Goal: Task Accomplishment & Management: Complete application form

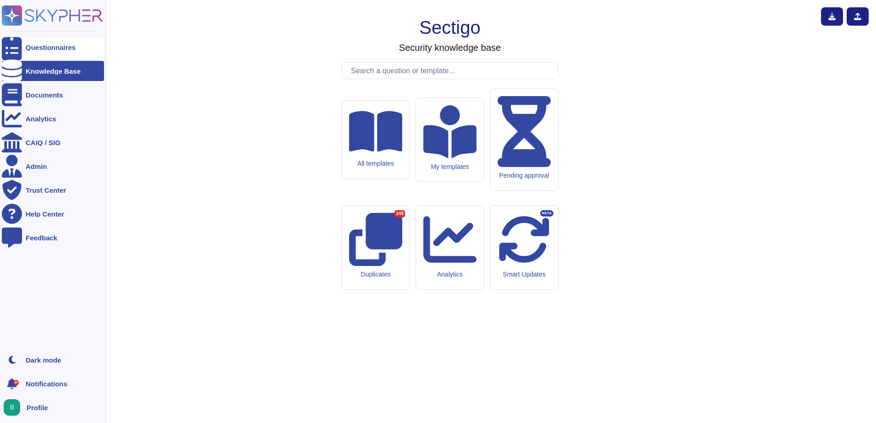
click at [52, 49] on div "Questionnaires" at bounding box center [51, 47] width 50 height 7
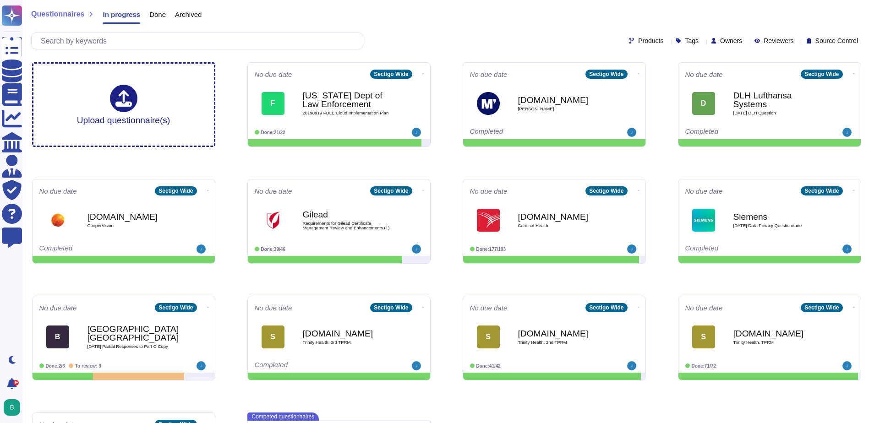
click at [158, 11] on span "Done" at bounding box center [157, 14] width 16 height 7
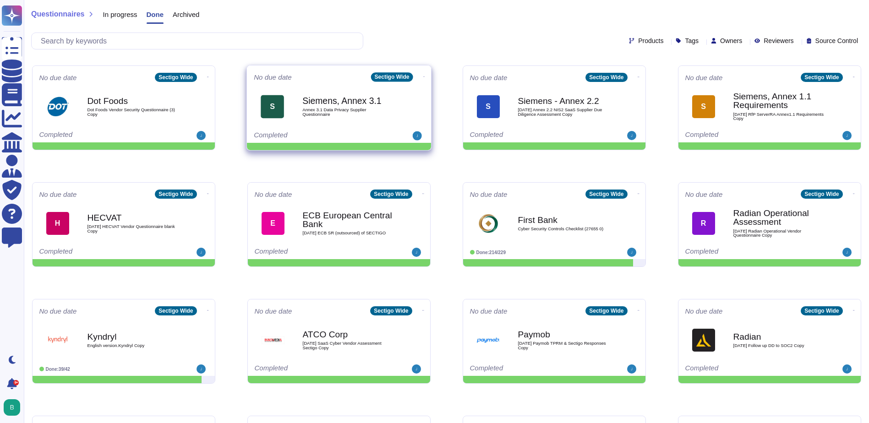
scroll to position [825, 0]
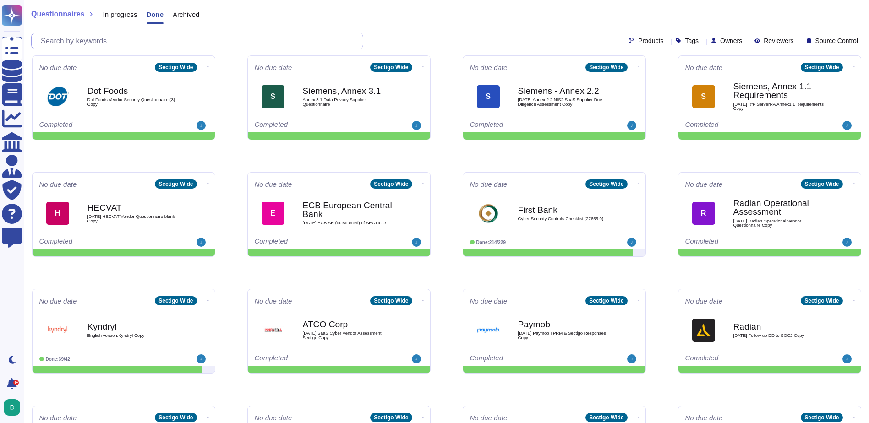
click at [113, 41] on input "text" at bounding box center [199, 41] width 327 height 16
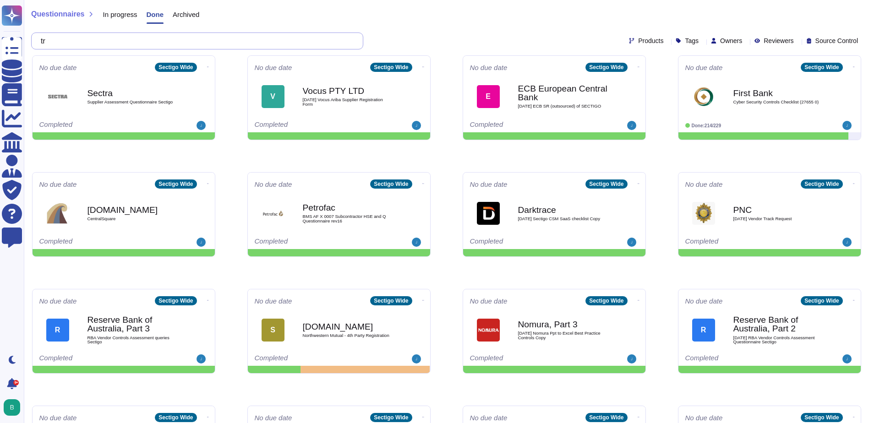
scroll to position [0, 0]
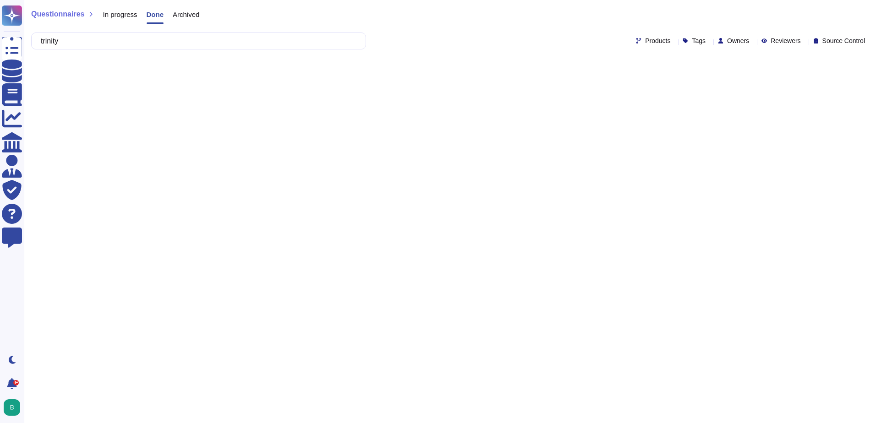
type input "trinity"
click at [90, 70] on html "Questionnaires Knowledge Base Documents Analytics CAIQ / SIG Admin Trust Center…" at bounding box center [438, 35] width 876 height 70
click at [549, 70] on html "Questionnaires Knowledge Base Documents Analytics CAIQ / SIG Admin Trust Center…" at bounding box center [438, 35] width 876 height 70
click at [107, 11] on span "In progress" at bounding box center [120, 14] width 34 height 7
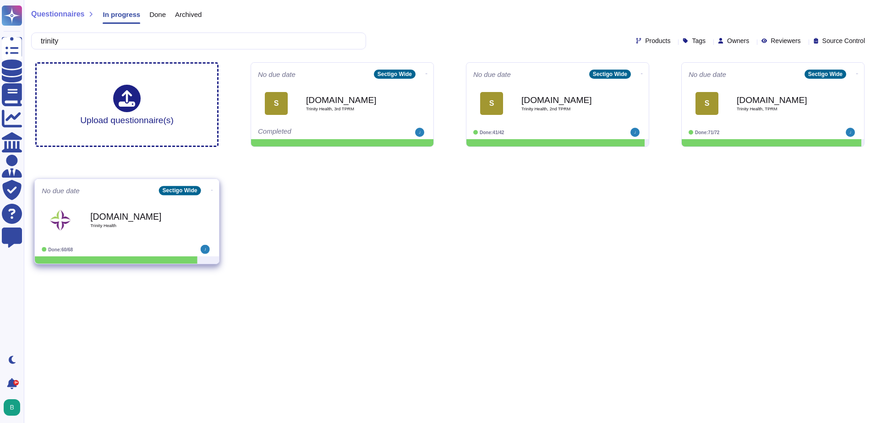
click at [90, 231] on div "[DOMAIN_NAME] Trinity Health" at bounding box center [136, 220] width 93 height 37
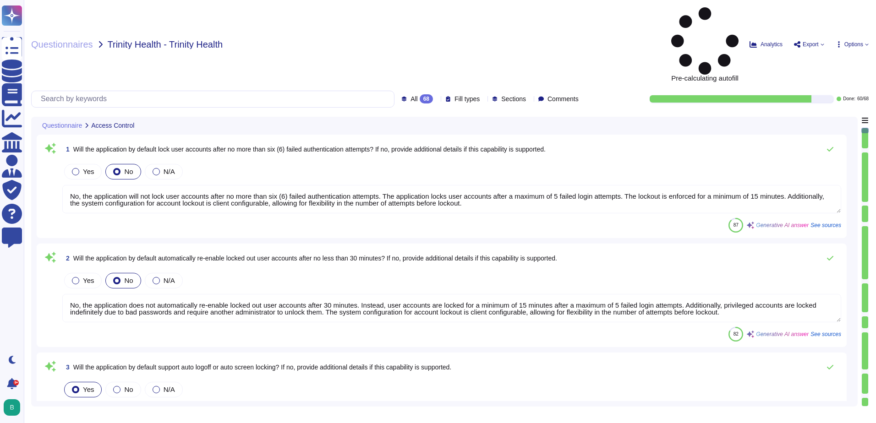
type textarea "No, the application will not lock user accounts after no more than six (6) fail…"
type textarea "No, the application does not automatically re-enable locked out user accounts a…"
type textarea "Yes, the application is designed to log out users and expire the session after …"
type textarea "No, the application is designed to log out users and expire the session after a…"
type textarea "Yes, the application is designed to log out users and expire the session after …"
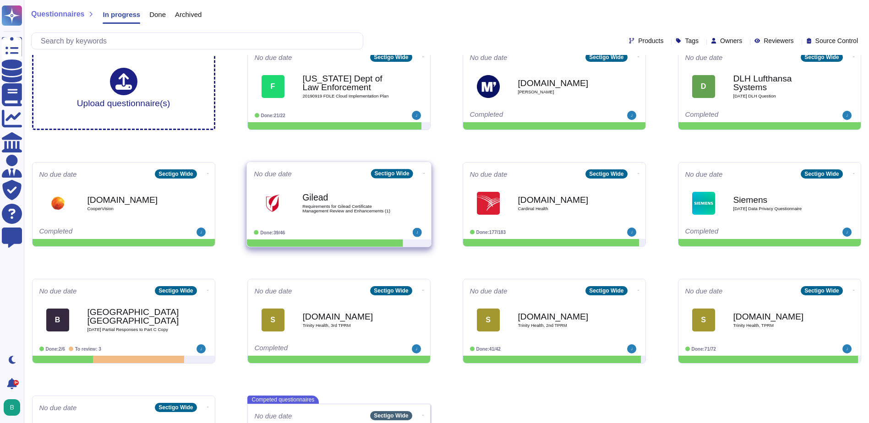
scroll to position [46, 0]
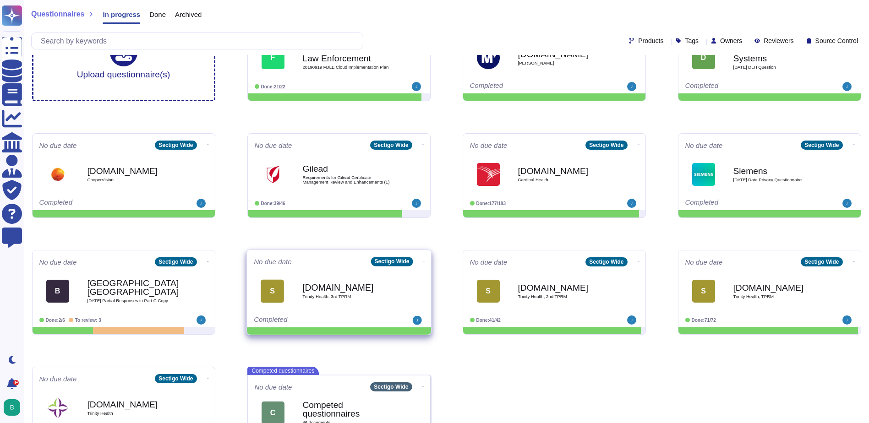
click at [338, 301] on div "[DOMAIN_NAME] Trinity Health, 3rd TPRM" at bounding box center [348, 291] width 93 height 37
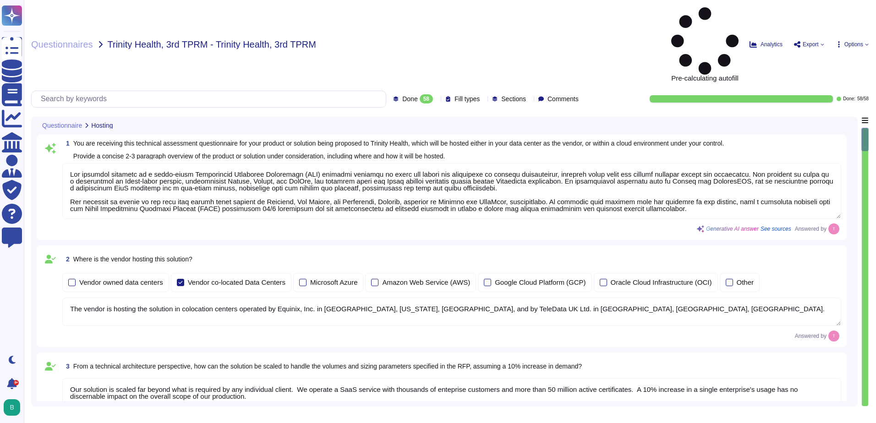
type textarea "Our proposed solution is a cloud-based Certificate Lifecycle Management (CLM) p…"
type textarea "The vendor is hosting the solution in colocation centers operated by Equinix, I…"
type textarea "Our solution is scaled far beyond what is required by any individual client. We…"
type textarea "Our solution is designed to facilitate an enterprise-level implementation throu…"
type textarea "SCM supports ACME, SCEP, and EST for certificate provisioning and deployment. A…"
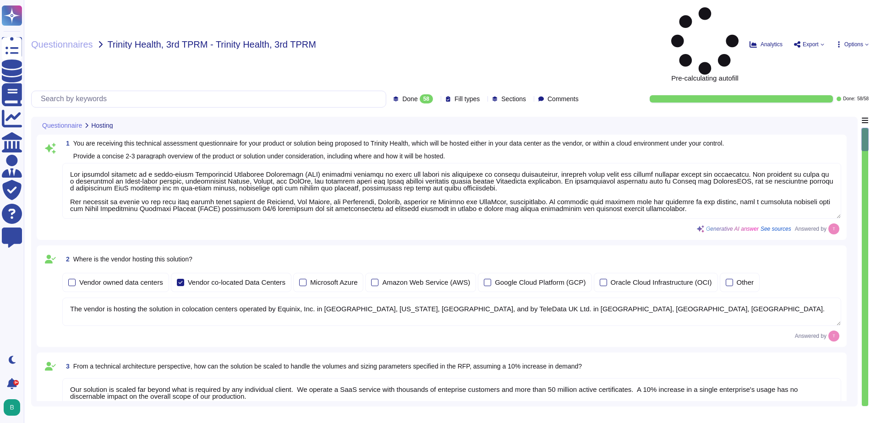
type textarea "No integration will be required for the services; however, certain integrations…"
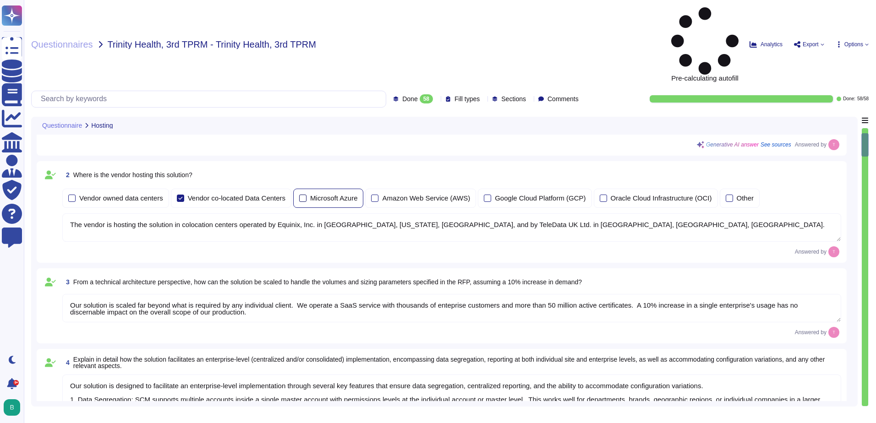
scroll to position [137, 0]
type textarea "Our product's architecture is built on a combination of Linux-based systems, sp…"
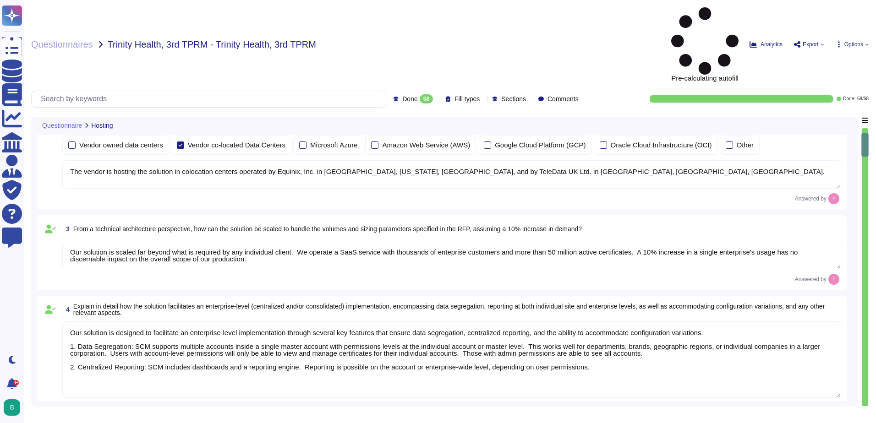
scroll to position [1, 0]
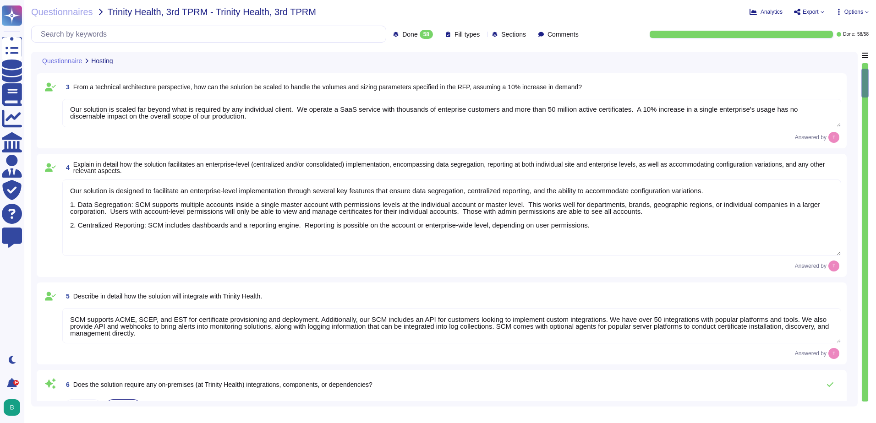
type textarea "Yes, our solution has documented change management procedures that include a fo…"
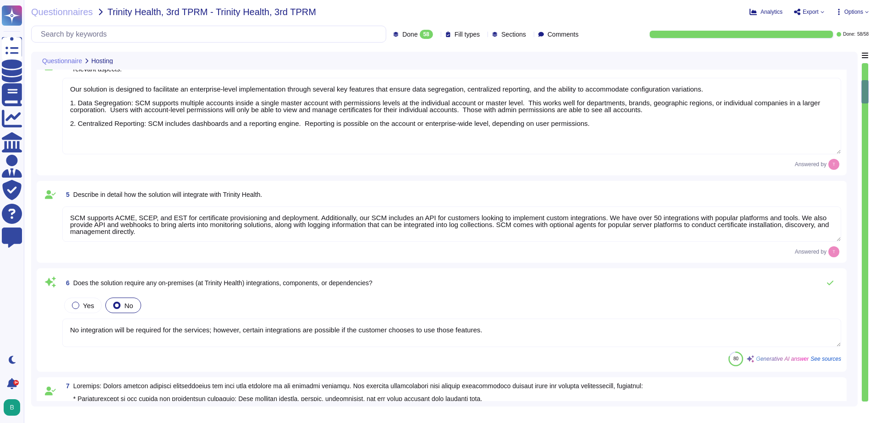
type textarea "We offer a SaaS service wehre all patches, upgrades, and changes are implemente…"
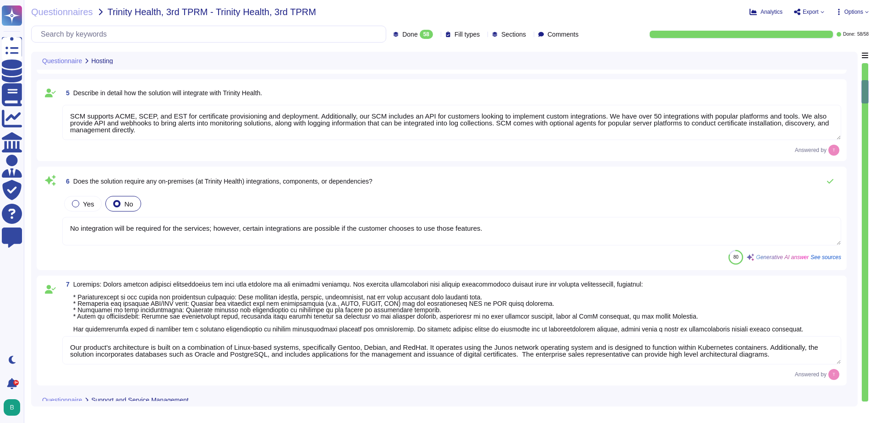
type textarea "Yes, we have a formal incident management system in place for identifying, subm…"
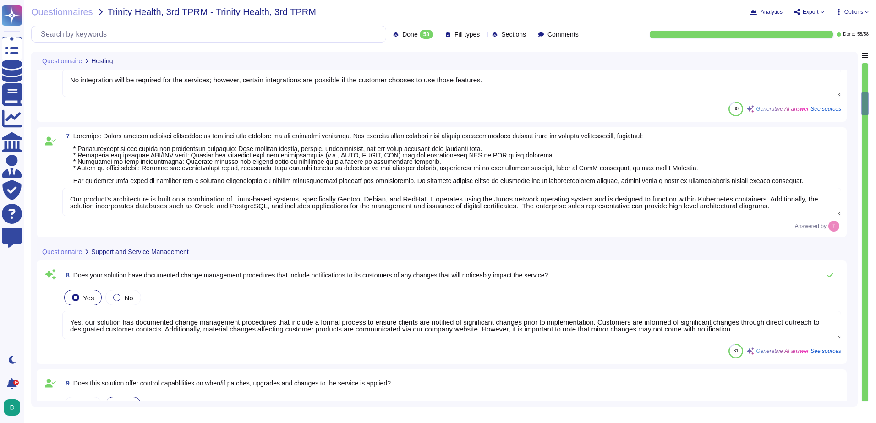
type textarea "Your Enterprise Sales representative can discuss contractual matters."
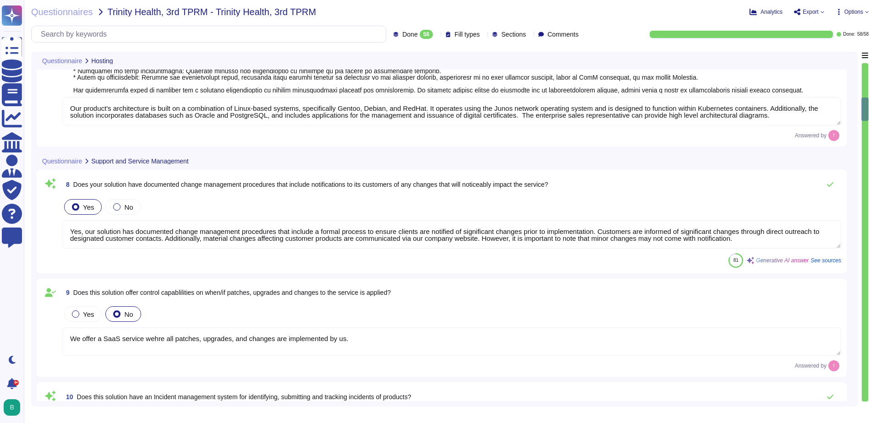
type textarea "Your Enterprise Sales representative can discuss contractual matters."
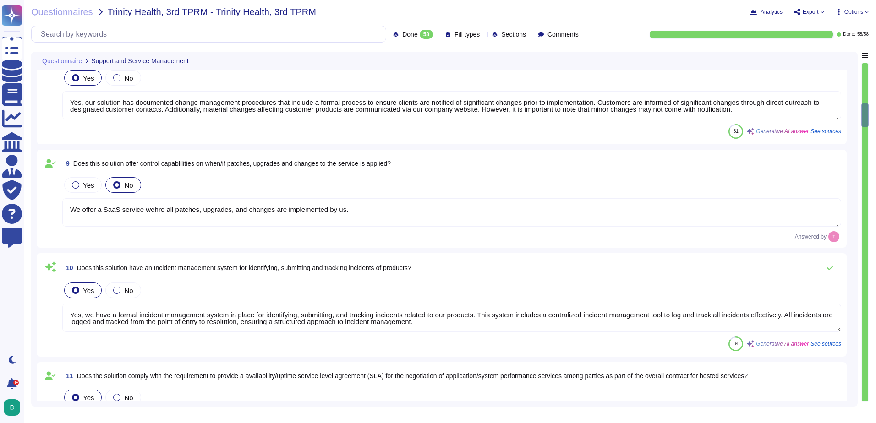
type textarea "Yes, the solution includes a standard scheduled maintenance window that occurs …"
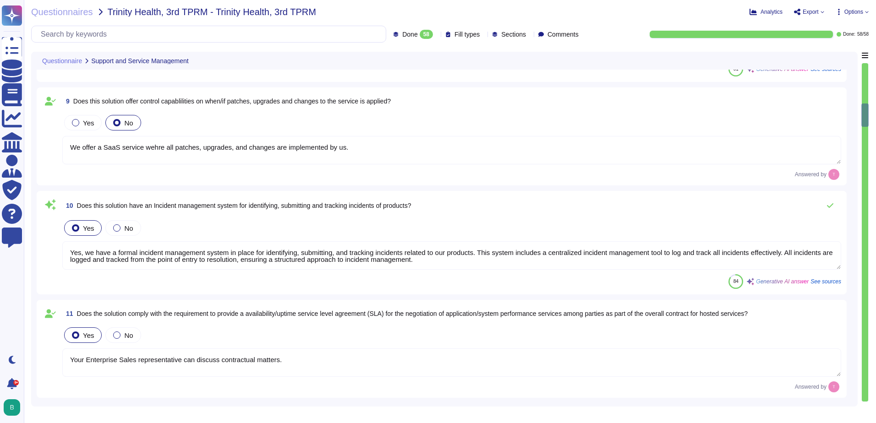
scroll to position [825, 0]
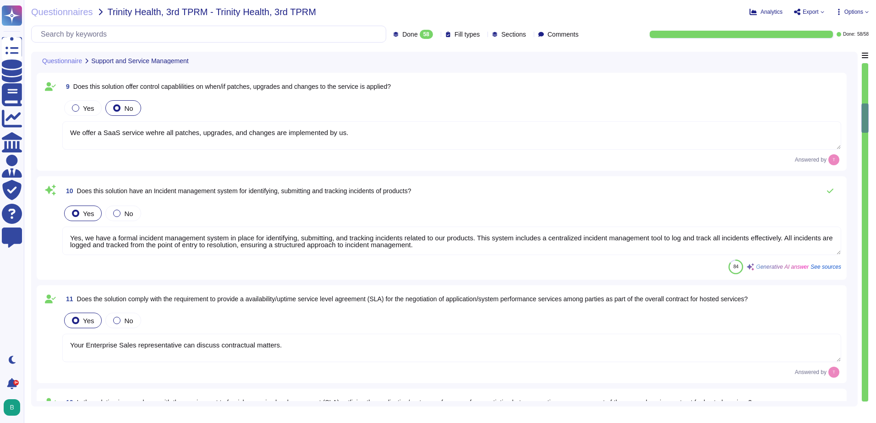
type textarea "Your Enterprise Sales representative can discuss contractual matters."
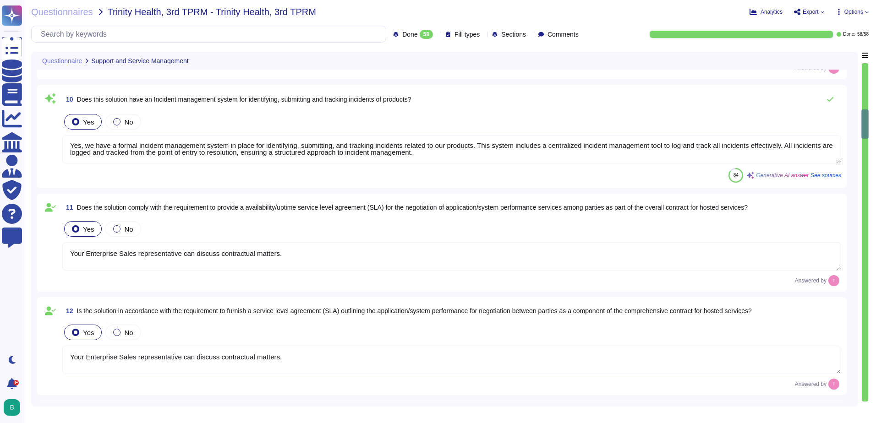
type textarea "Your Enterprise Sales representative can discuss contractual matters."
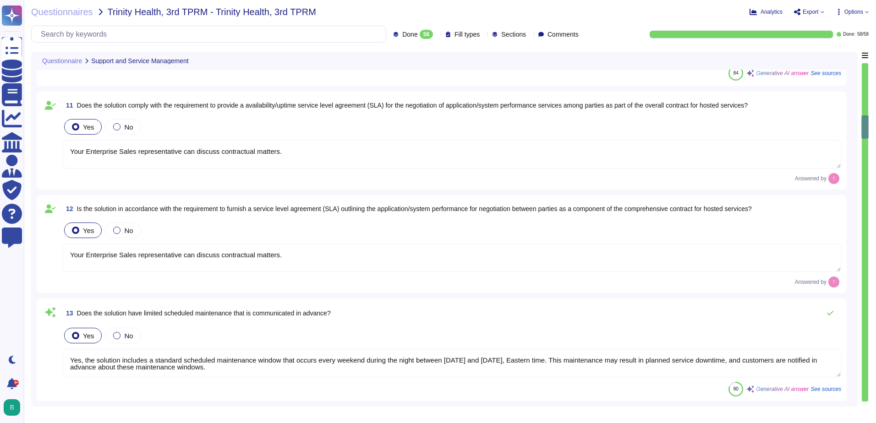
type textarea "You can discuss SLA terms with your enterprise sales representative."
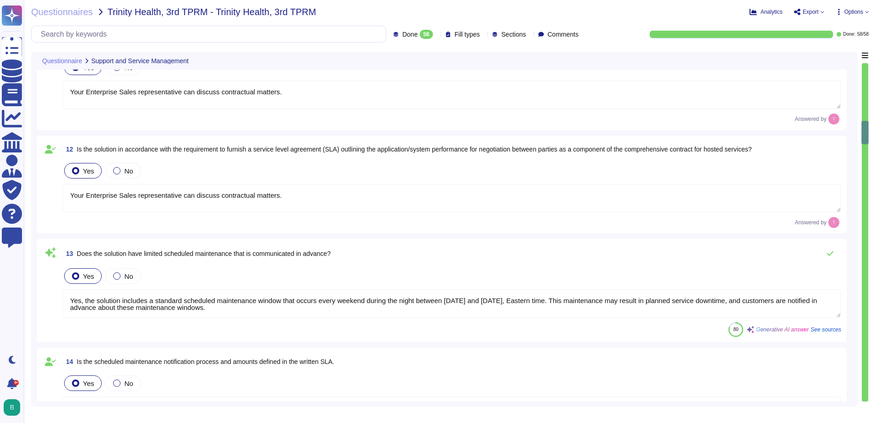
scroll to position [1100, 0]
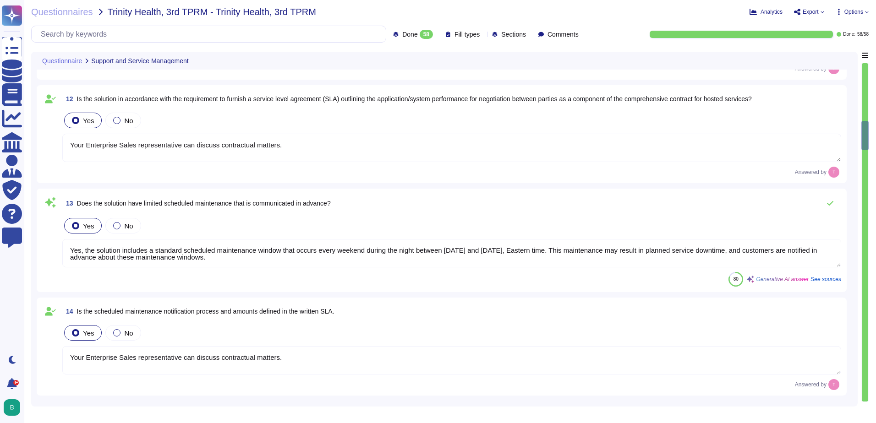
type textarea "Your Enterprise Sales representative can discuss contractual matters."
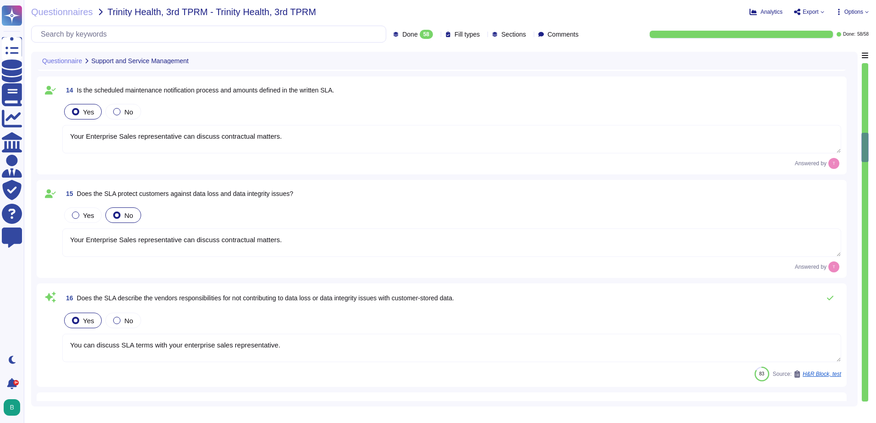
type textarea "Yes, the solution maintains change management logs with a minimum retention per…"
type textarea "Yes, the solution employs application uptime and performance monitoring solutio…"
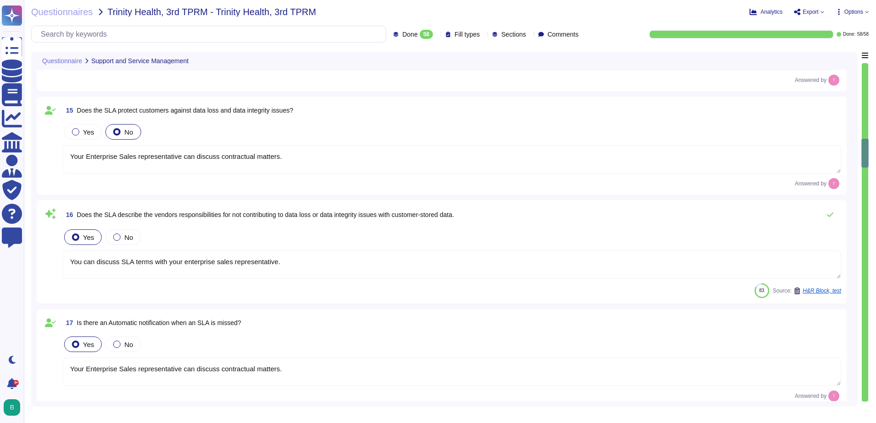
type textarea "Yes, our monitoring solutions include the monitoring of all compute resources, …"
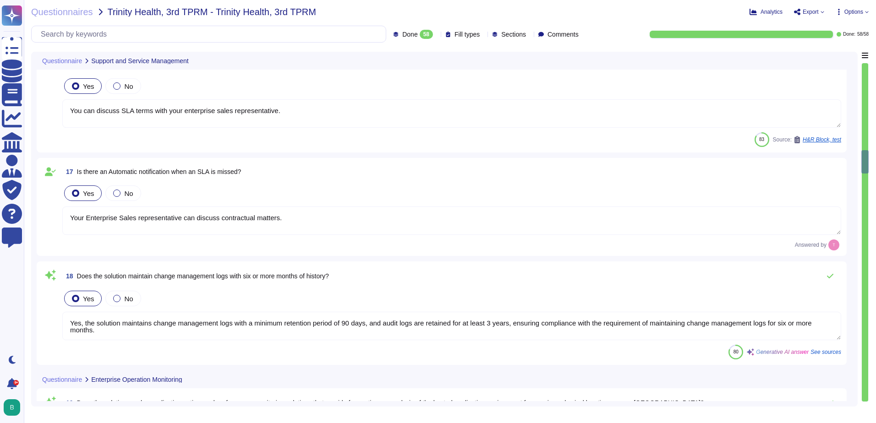
type textarea "We monitor availability of the service without special considerations for diffe…"
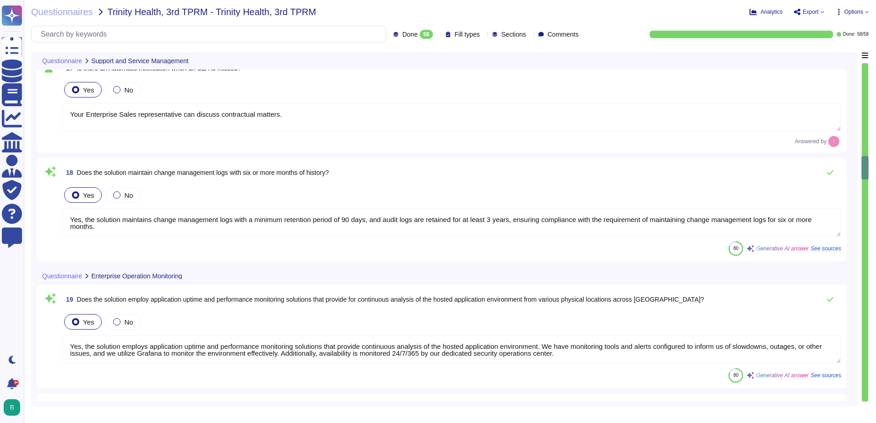
type textarea "No. We are a Certificate Lifecycle Management platform. It would be apparent if…"
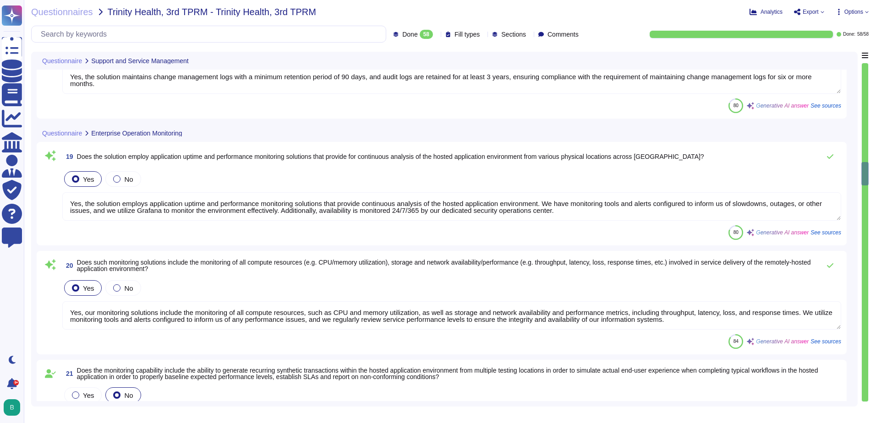
type textarea "Yes, Sectigo provides a user-friendly dashboard through its SCM, which includes…"
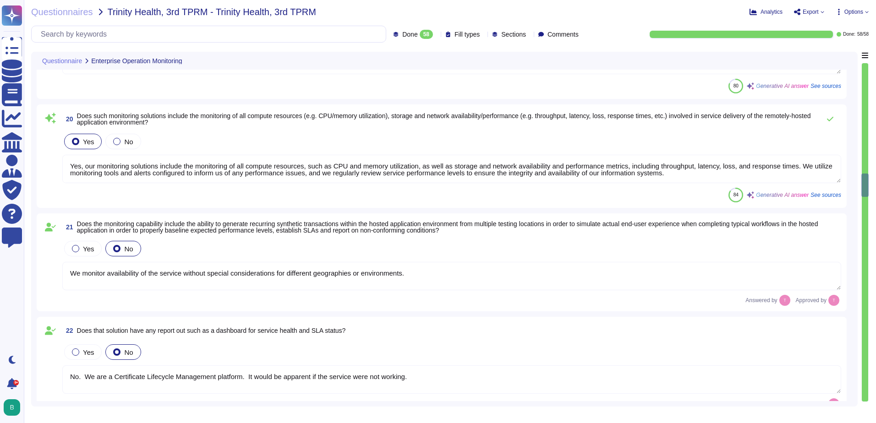
type textarea "We will know if there is a system outage or the like. If you as a customer expe…"
type textarea "Yes, the product supports identity federation standards, specifically SAML2 for…"
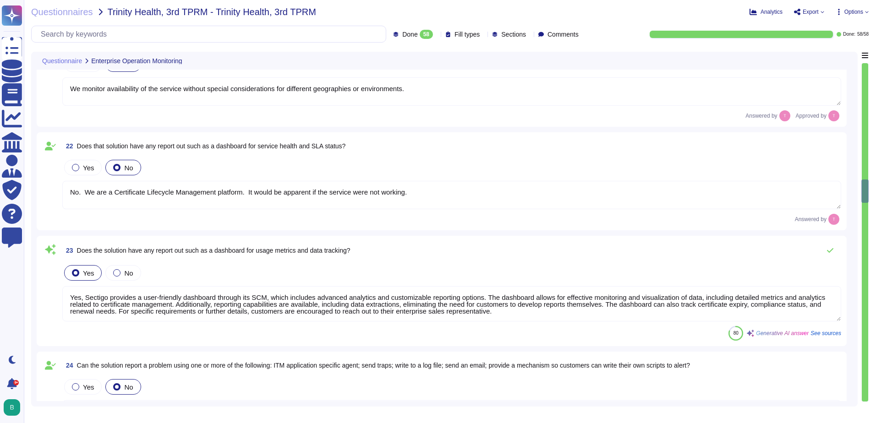
scroll to position [2108, 0]
type textarea "Customers manage their own user provisioning/deprovisioning using whatever mode…"
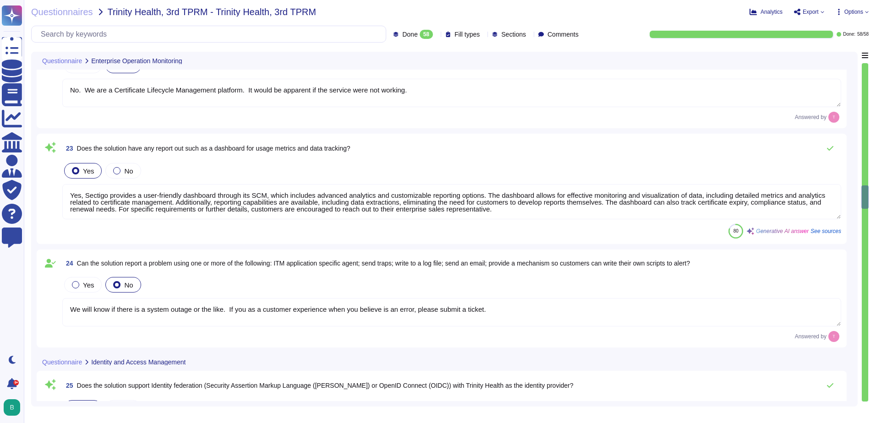
type textarea "We have APIs for admin account creation and entitlement that is dictated by the…"
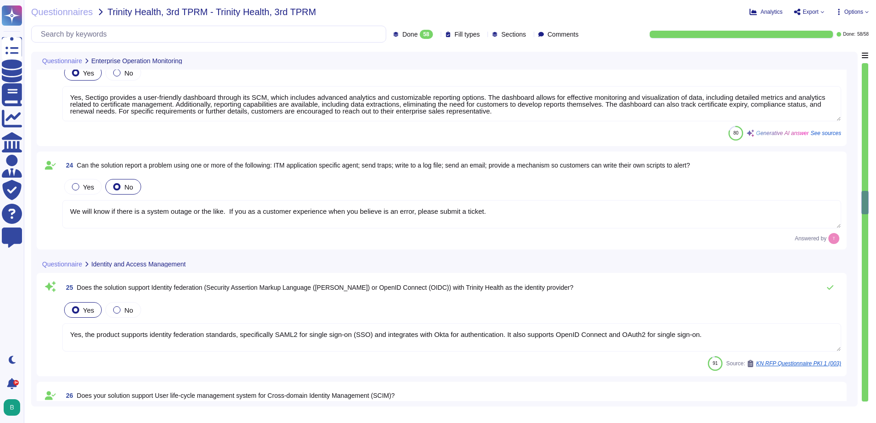
type textarea "Yes, the solution plans to implement Privileged Access Management ([PERSON_NAME…"
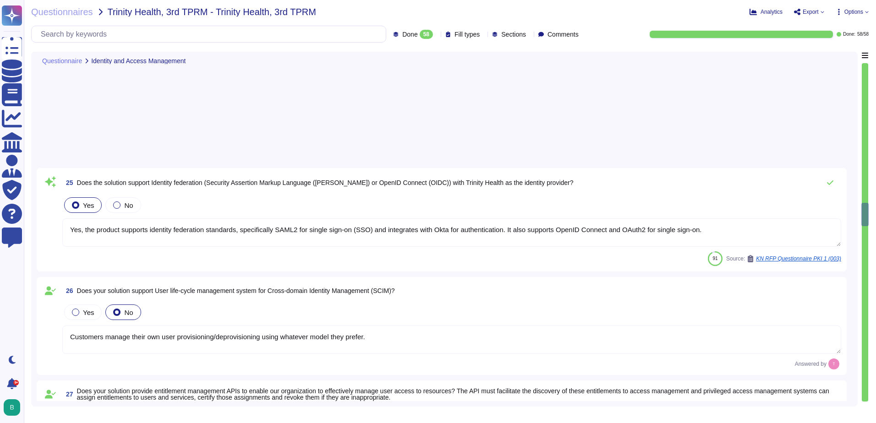
type textarea "Yes, we perform backups of all data and store them in off-site locations to ens…"
type textarea "Yes, we have a well-documented Disaster Recovery Plan that is tested annually. …"
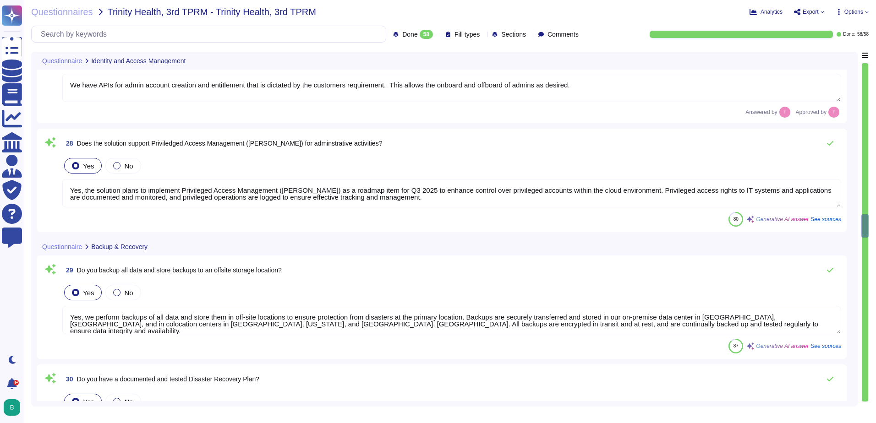
type textarea "Yes, the solution supports both Recovery Point Objectives (RPO) and Recovery Ti…"
type textarea "Yes, there is geographical distribution of infrastructure and data for High Ava…"
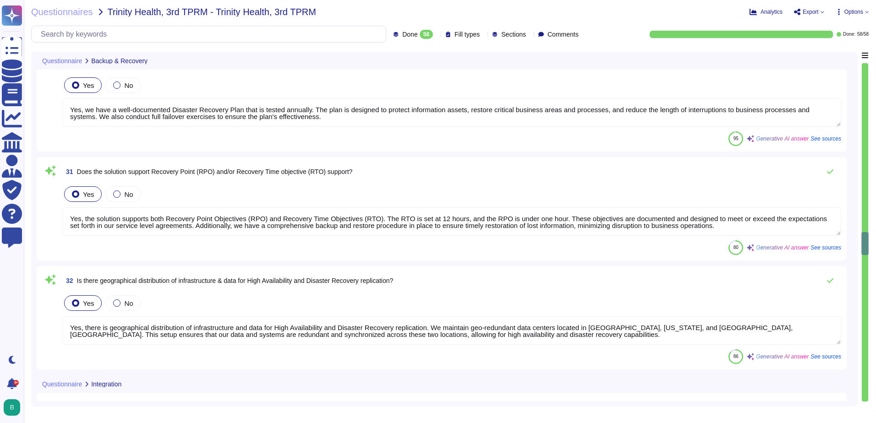
type textarea "Yes, the solution exposes a comprehensive and documented RESTful API to clients…"
type textarea "Yes, the solution's API supports standard protocols for identification and auth…"
type textarea "Yes, our solution includes managed and secure APIs. We offer a comprehensive an…"
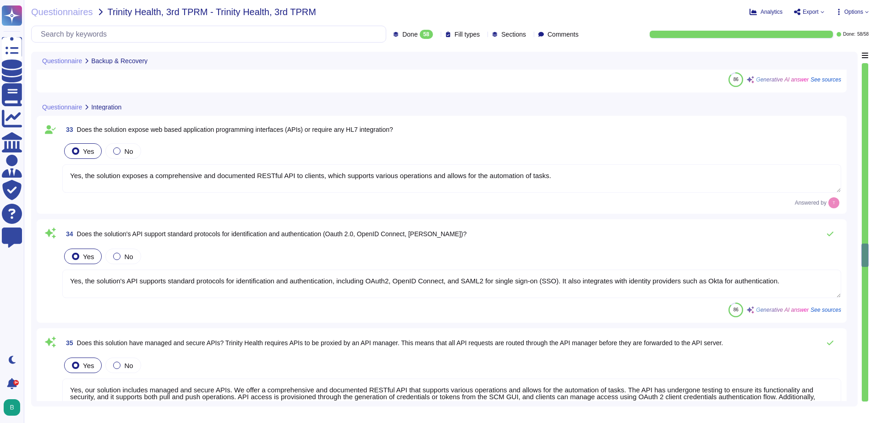
type textarea "N/A. No integration for health data required."
type textarea "N/A. No health information in the system."
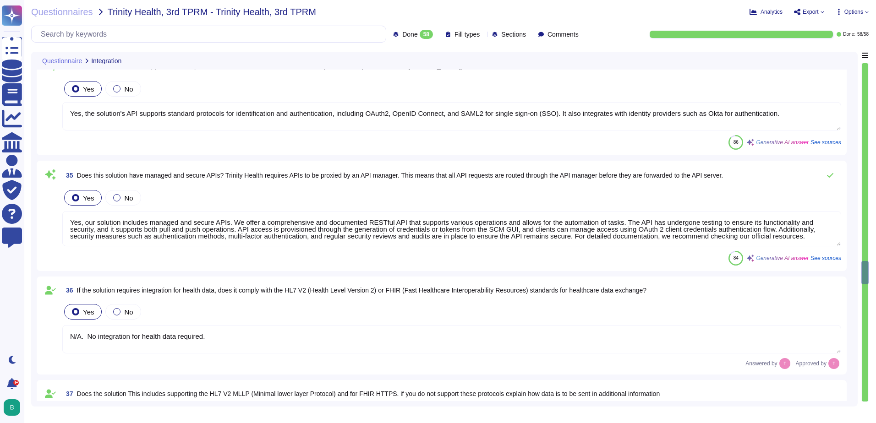
type textarea "no"
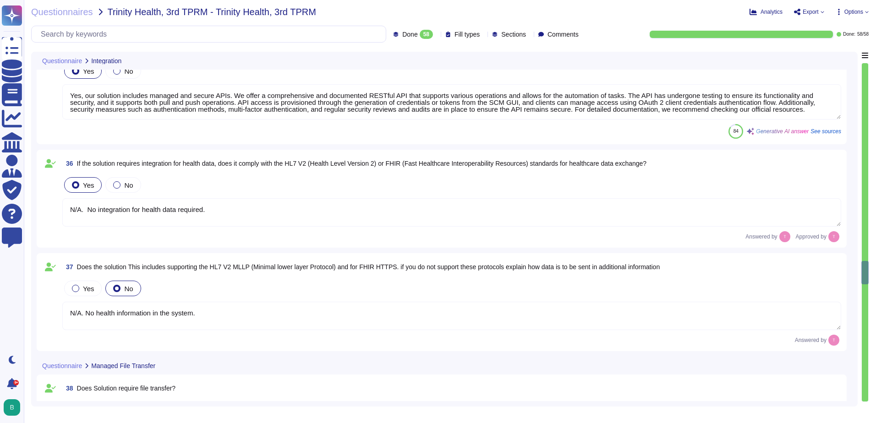
type textarea "no"
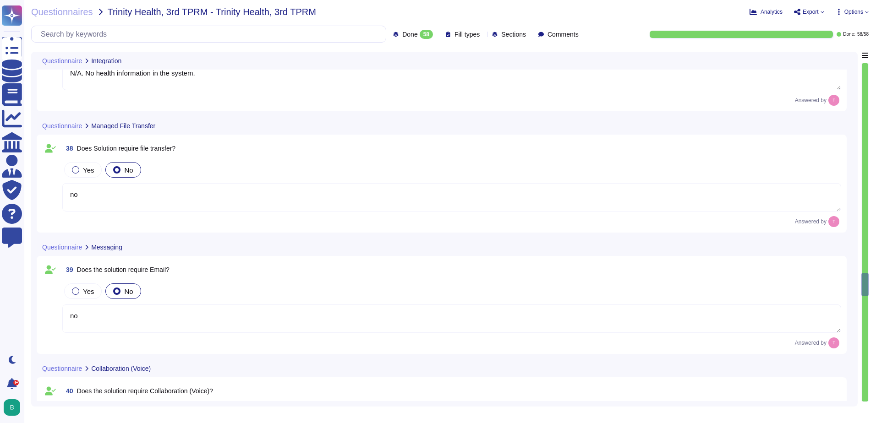
type textarea "We follow a structured approach for data disposal, which includes physically an…"
type textarea "We do not guarantee data deletion at the point of service termination. However,…"
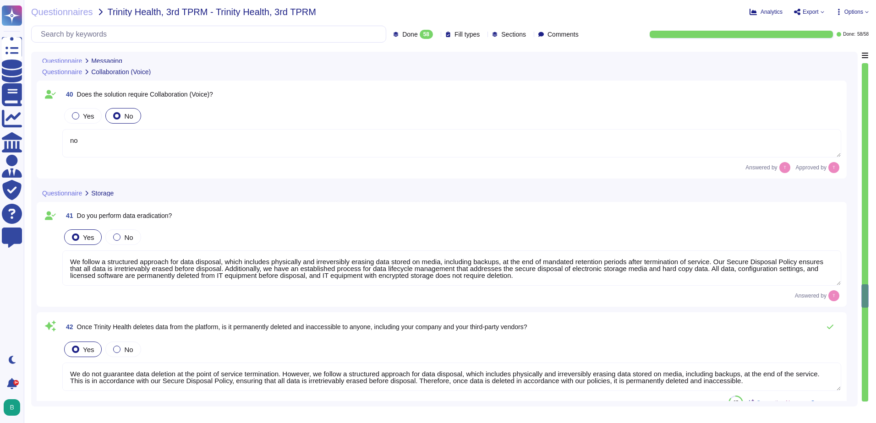
type textarea "Yes, the solution requires a web browser as it is a SaaS product accessible thr…"
type textarea "Yes, the solution is compatible with Microsoft Edge."
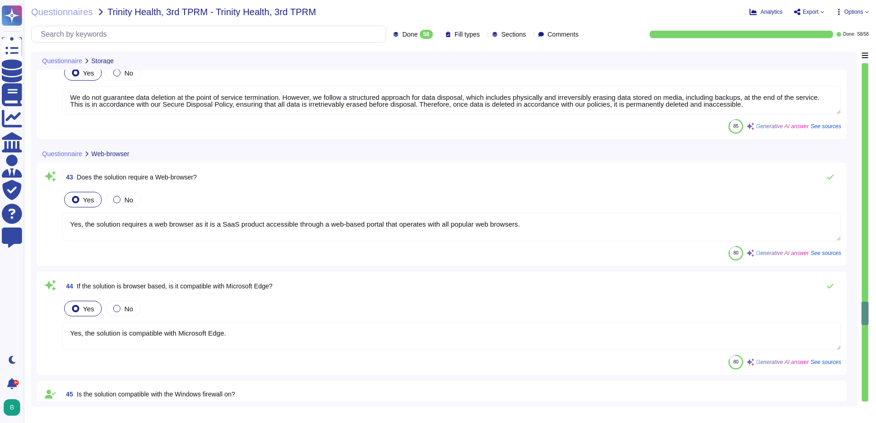
type textarea "Yes, our service supports TLS 1.2 or higher for secure connections."
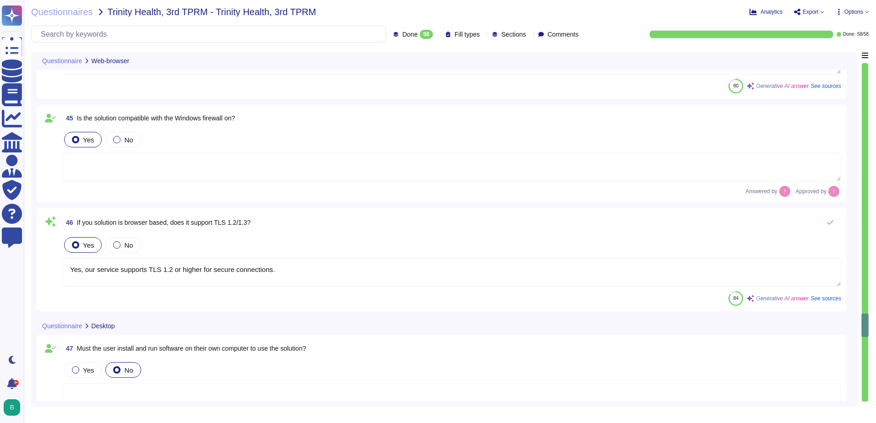
type textarea "No, the service does not have a mobile app/access component. There are no mobil…"
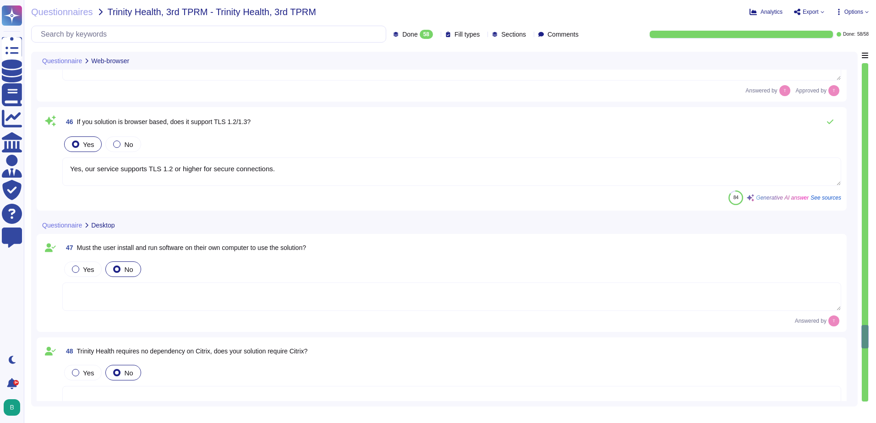
type textarea "It is a web interface."
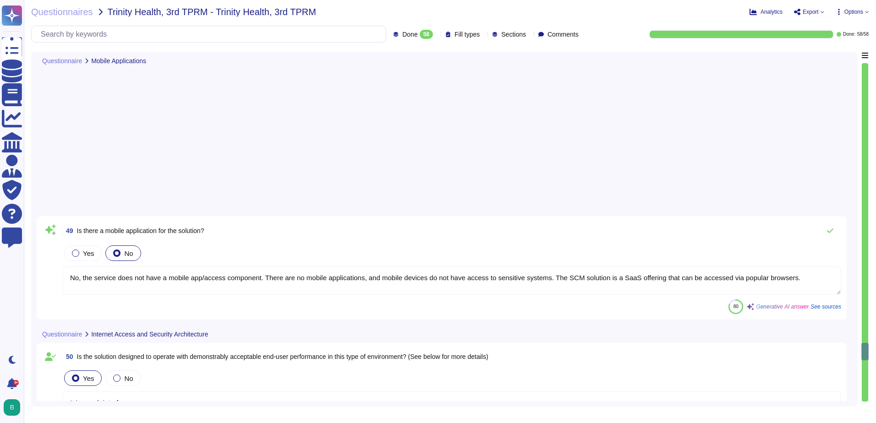
type textarea "Yes, our datacenters have redundant ISPs for connectivity, ensuring compliance …"
type textarea "Yes, the solution provides application uptime and performance monitoring. We ha…"
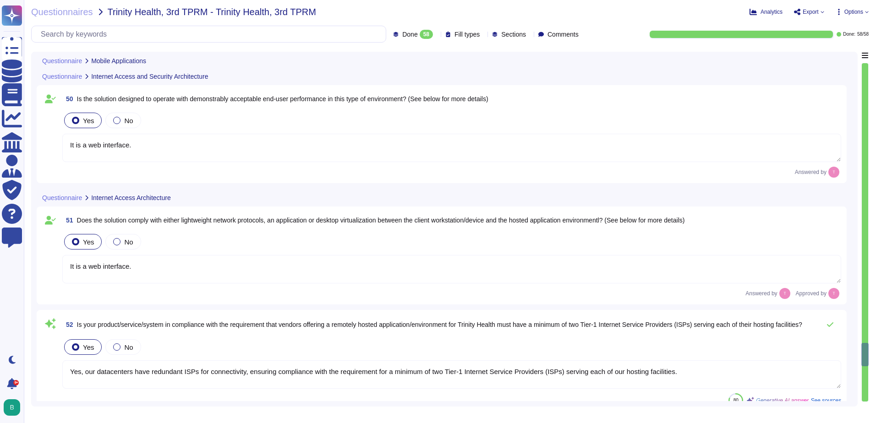
type textarea "Yes, our solution maintains a Service Level Agreement (SLA) that targets 99.5% …"
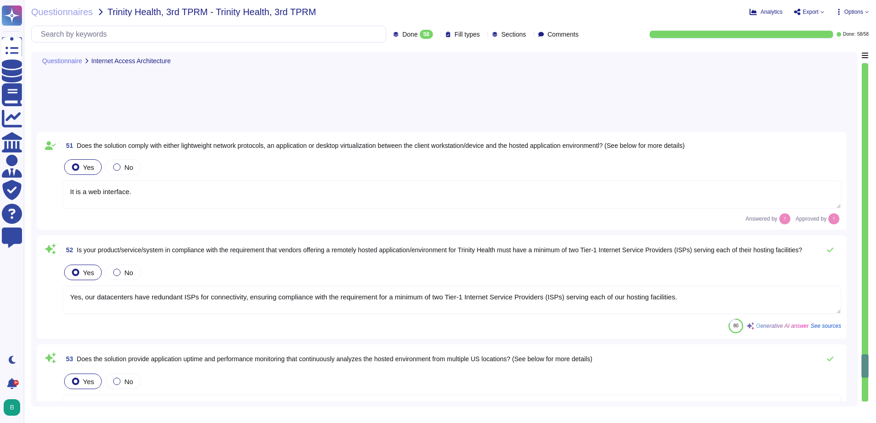
type textarea "Yes, our SCM solution can be accessed through the Internet and operates behind …"
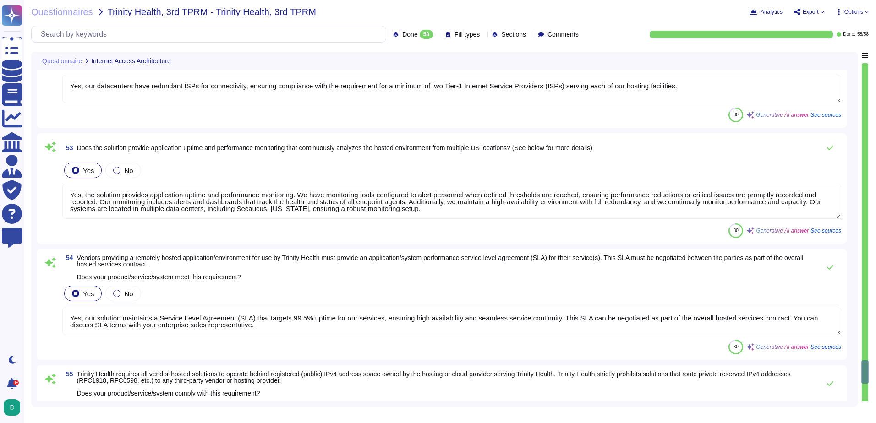
type textarea "Our SCM solution is a SaaS product which can be accessed in the Web portal ([DO…"
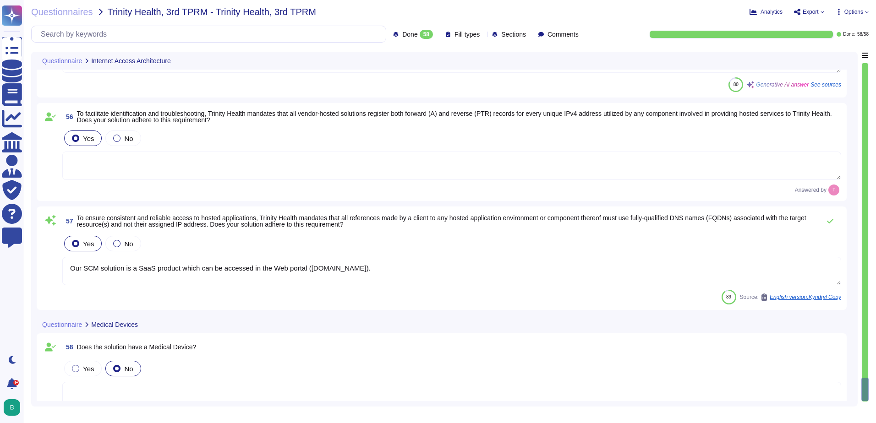
scroll to position [5845, 0]
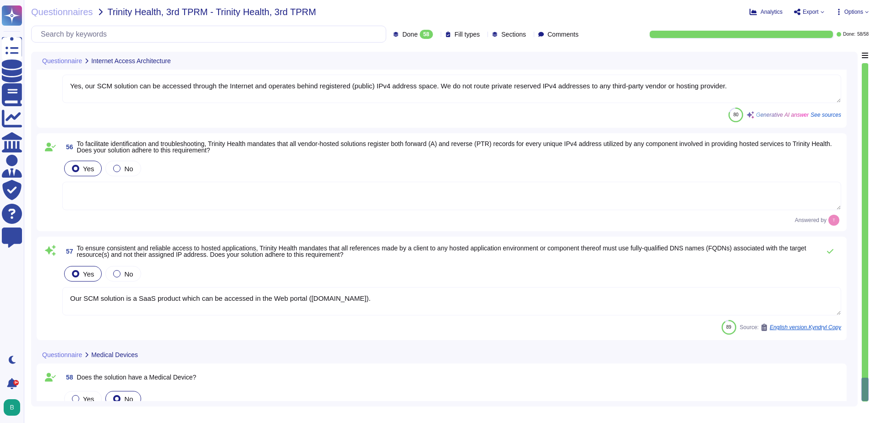
type textarea "Yes, the solution provides application uptime and performance monitoring. We ha…"
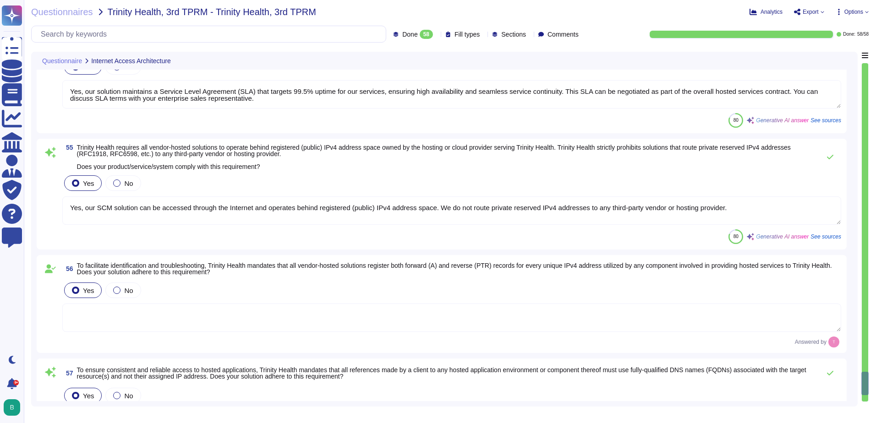
scroll to position [5661, 0]
type textarea "Yes, our datacenters have redundant ISPs for connectivity, ensuring compliance …"
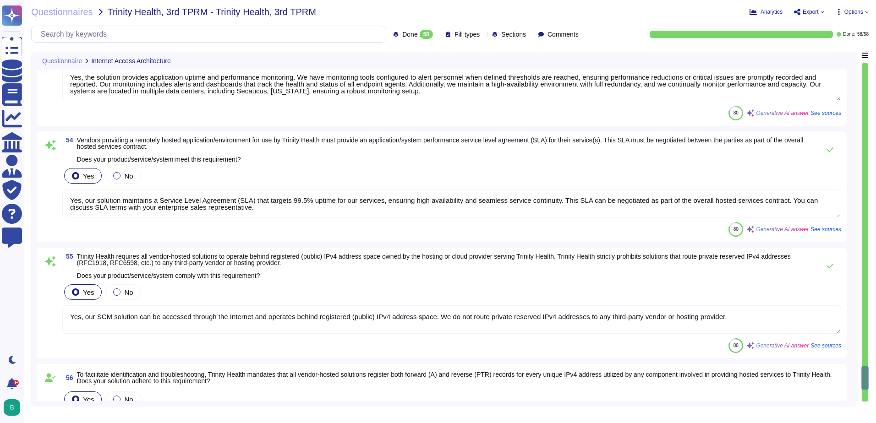
type textarea "It is a web interface."
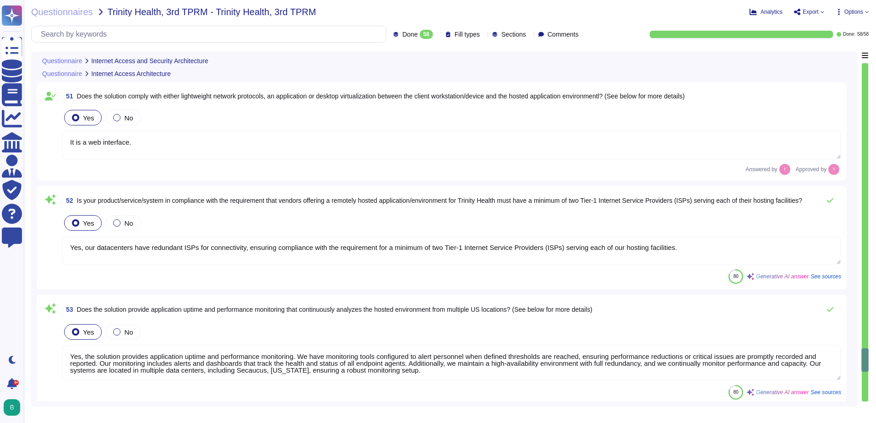
type textarea "It is a web interface."
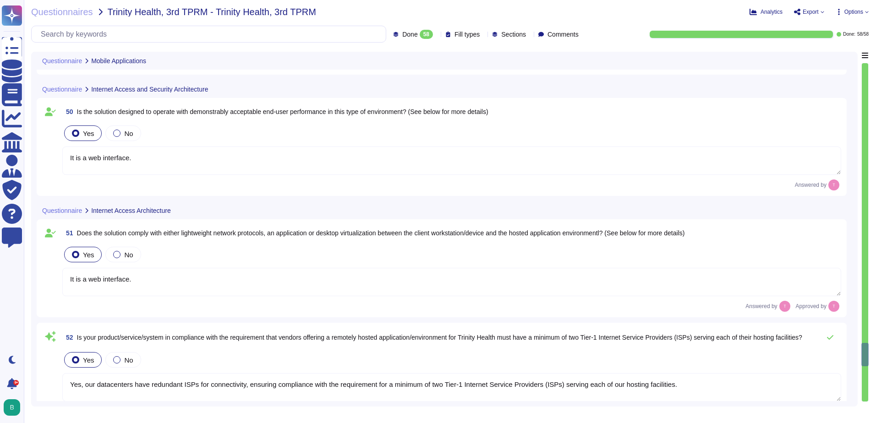
type textarea "No, the service does not have a mobile app/access component. There are no mobil…"
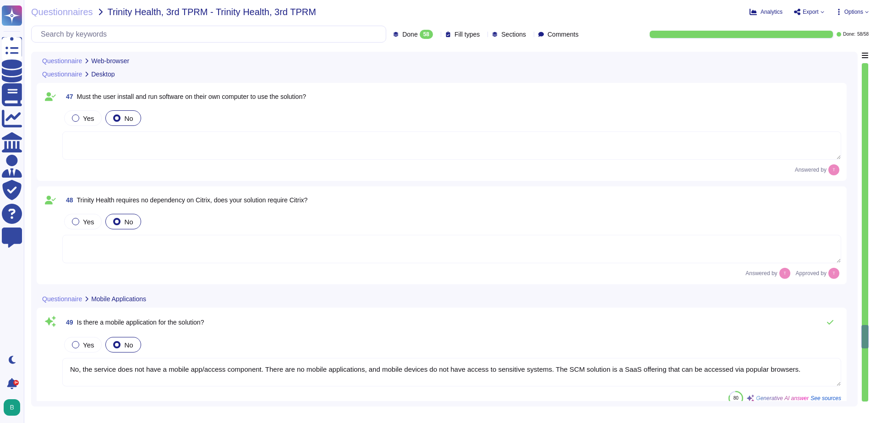
type textarea "Yes, our service supports TLS 1.2 or higher for secure connections."
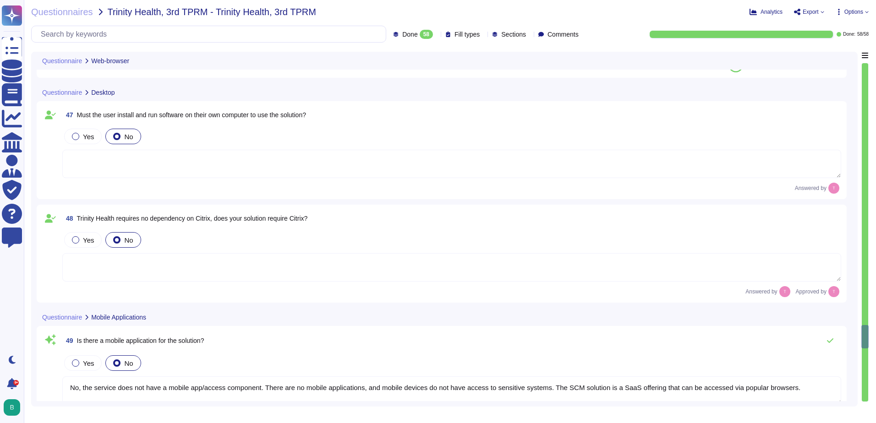
type textarea "Yes, the solution is compatible with Microsoft Edge."
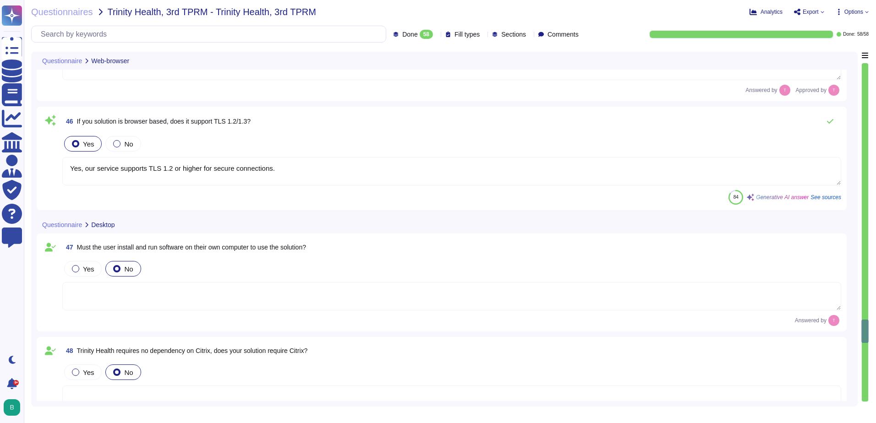
type textarea "Yes, the solution requires a web browser as it is a SaaS product accessible thr…"
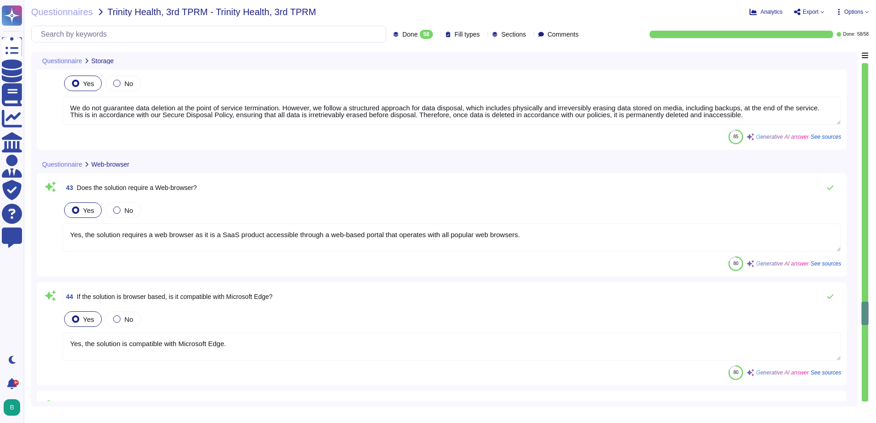
type textarea "We follow a structured approach for data disposal, which includes physically an…"
type textarea "We do not guarantee data deletion at the point of service termination. However,…"
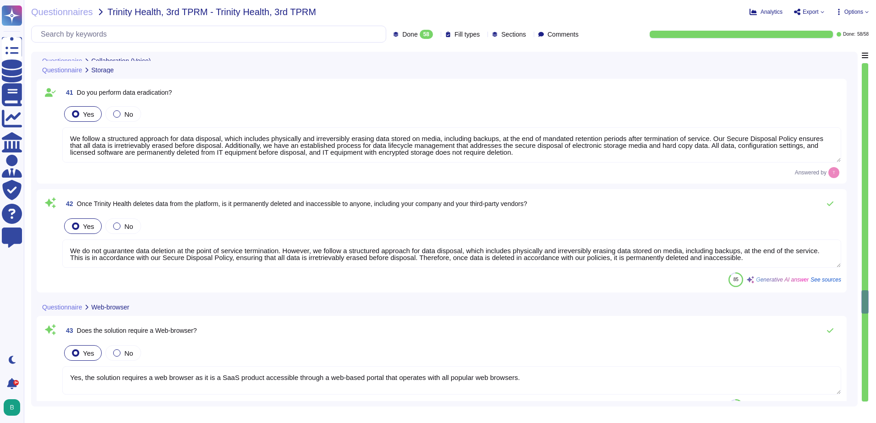
type textarea "no"
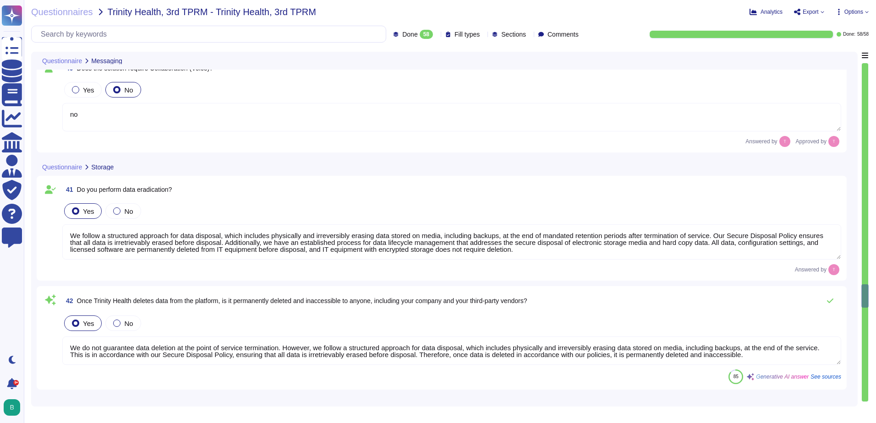
type textarea "no"
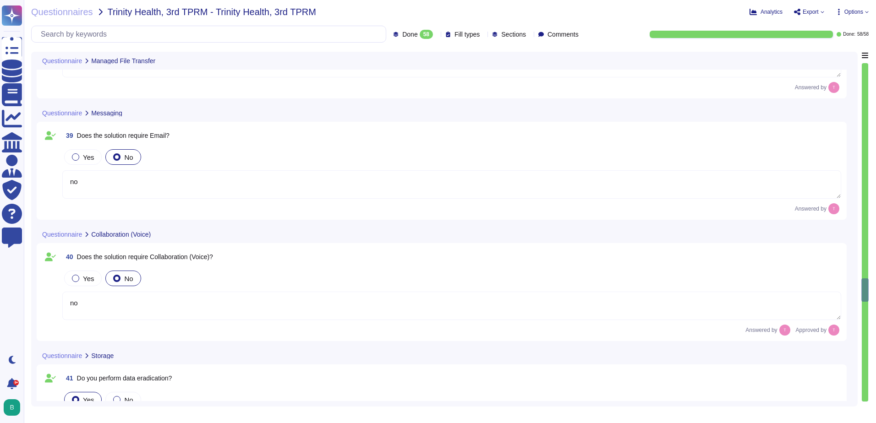
type textarea "no"
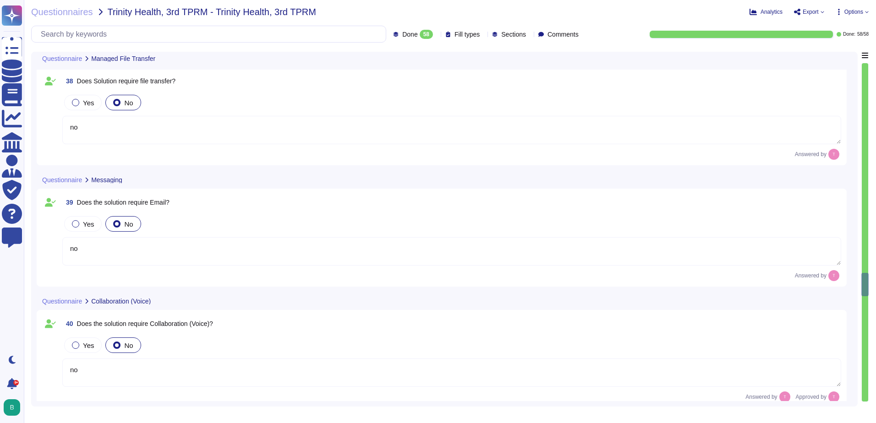
type textarea "Yes, our solution includes managed and secure APIs. We offer a comprehensive an…"
type textarea "N/A. No integration for health data required."
type textarea "N/A. No health information in the system."
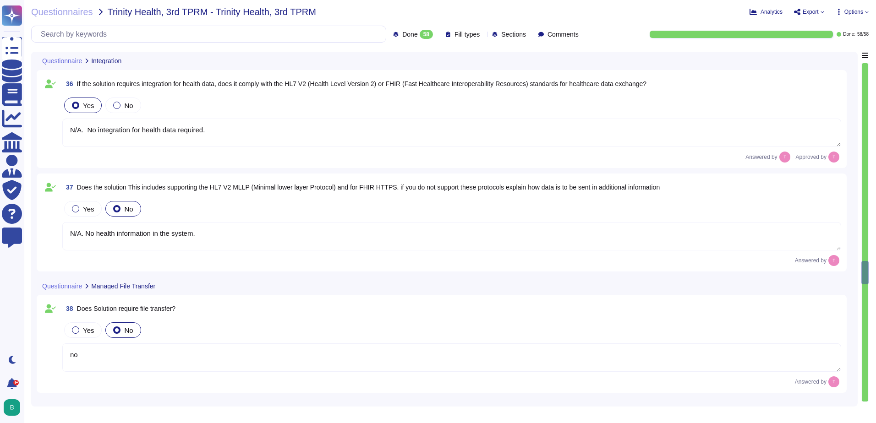
type textarea "Yes, the solution's API supports standard protocols for identification and auth…"
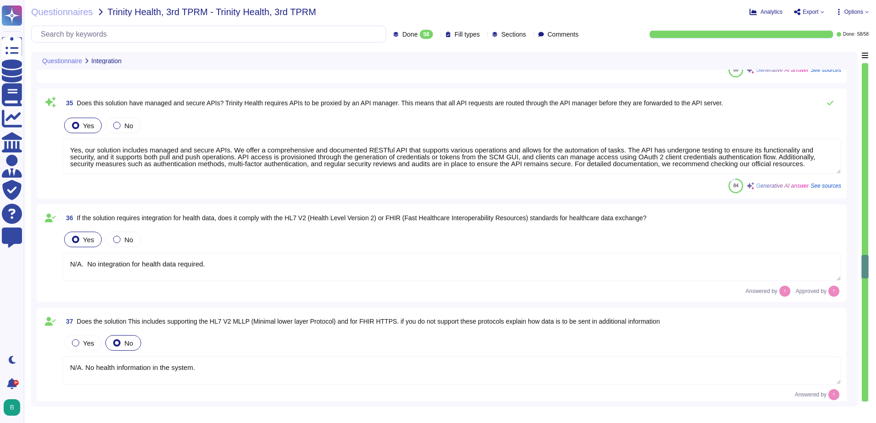
scroll to position [3508, 0]
type textarea "Yes, the solution exposes a comprehensive and documented RESTful API to clients…"
